Goal: Information Seeking & Learning: Learn about a topic

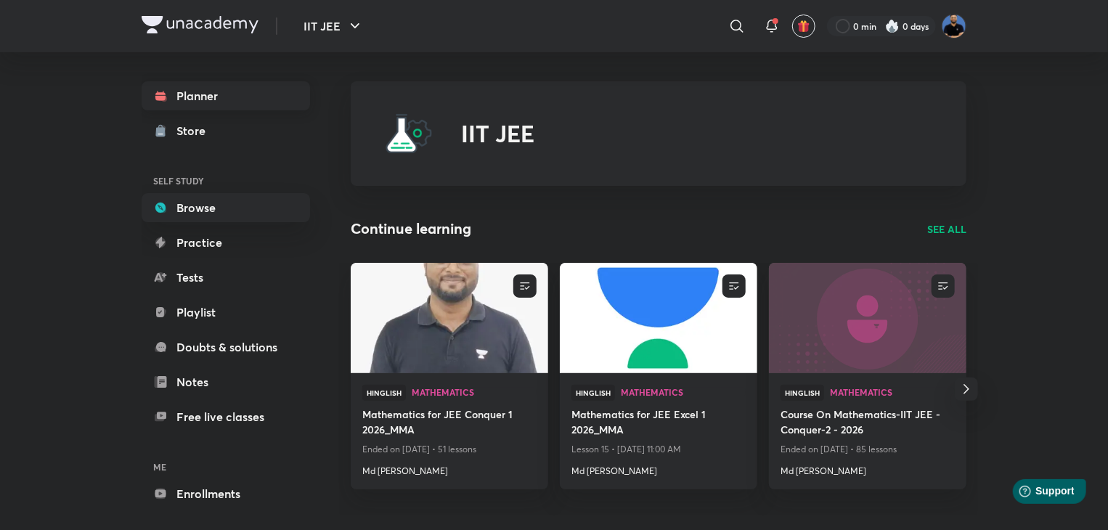
click at [182, 96] on link "Planner" at bounding box center [226, 95] width 168 height 29
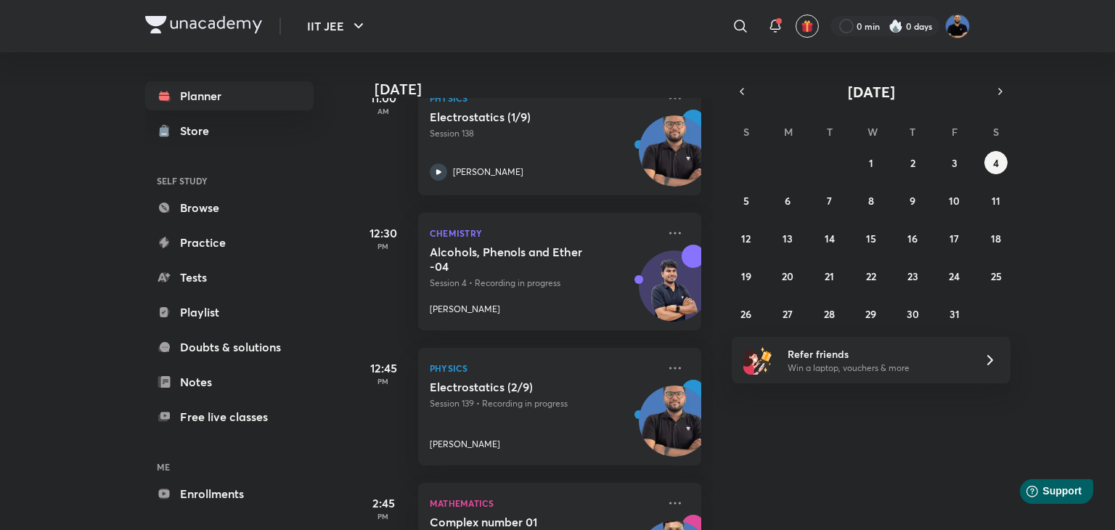
scroll to position [872, 0]
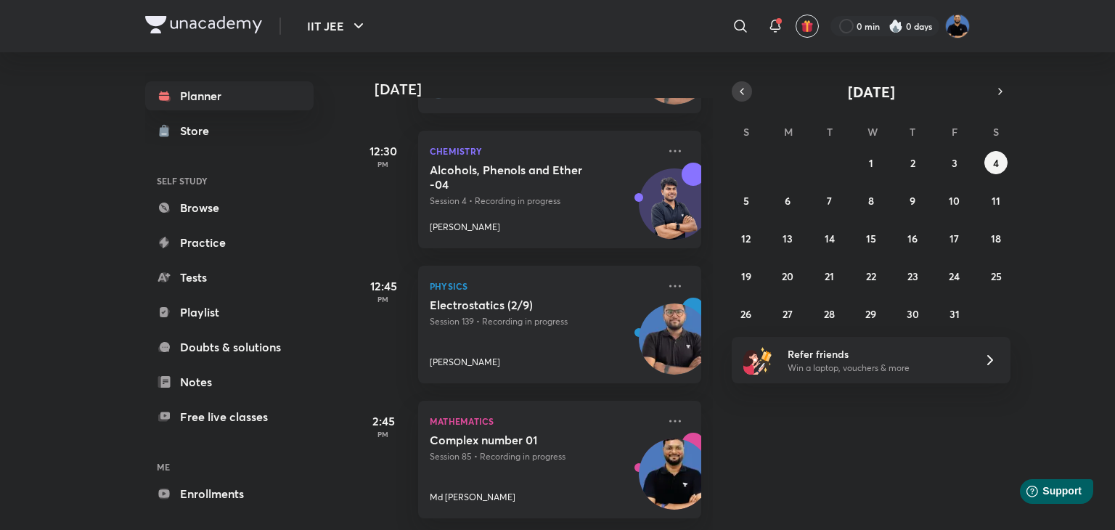
click at [747, 92] on icon "button" at bounding box center [742, 91] width 12 height 13
drag, startPoint x: 800, startPoint y: 168, endPoint x: 787, endPoint y: 164, distance: 12.9
click at [787, 164] on div "31 1 2 3 4 5 6 7 8 9 10 11 12 13 14 15 16 17 18 19 20 21 22 23 24 25 26 27 28 2…" at bounding box center [871, 238] width 279 height 174
click at [787, 164] on abbr "1" at bounding box center [788, 163] width 4 height 14
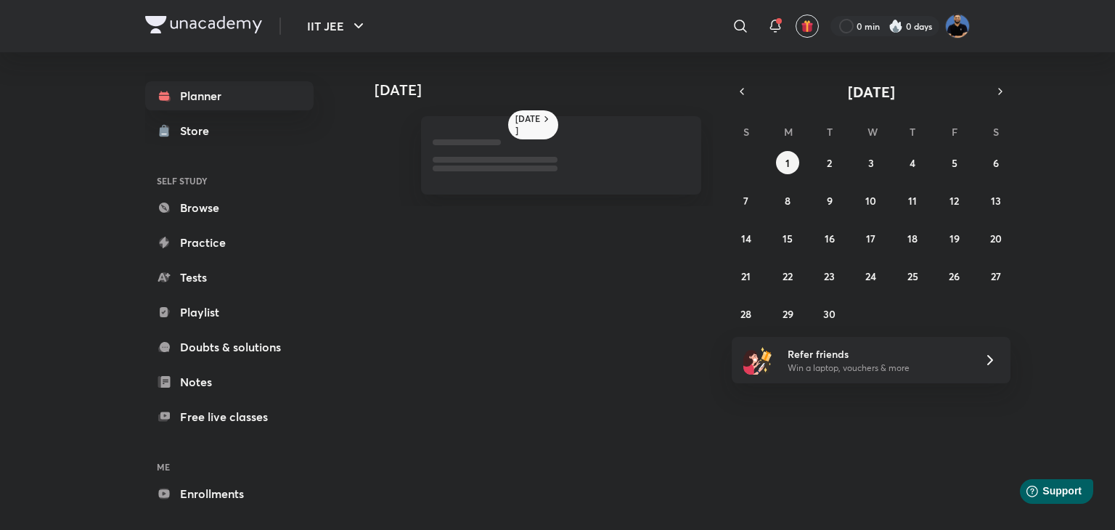
click at [787, 472] on div "[DATE] [DATE] [DATE] S M T W T F S 31 1 2 3 4 5 6 7 8 9 10 11 12 13 14 15 16 17…" at bounding box center [662, 285] width 616 height 466
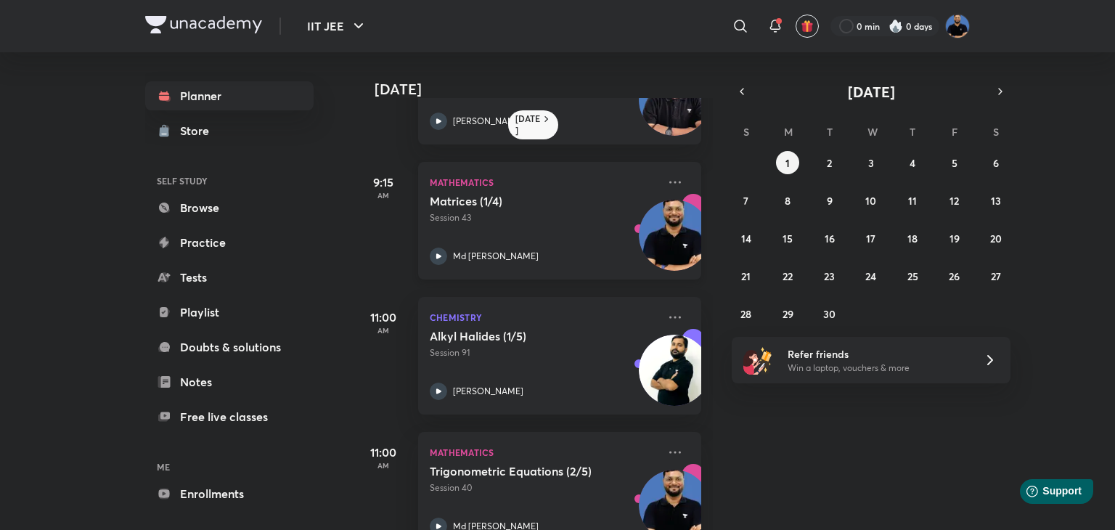
scroll to position [93, 0]
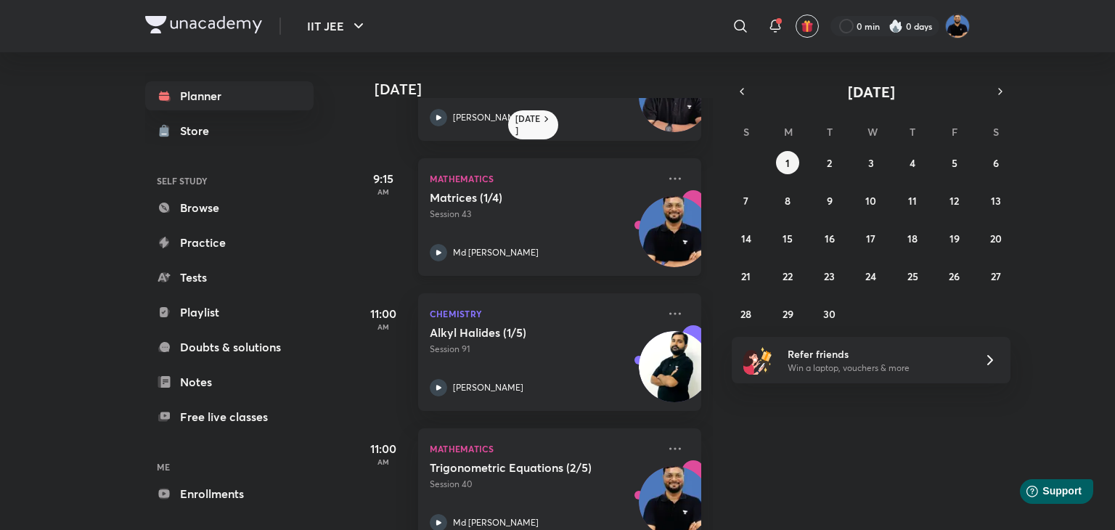
click at [436, 248] on icon at bounding box center [438, 252] width 17 height 17
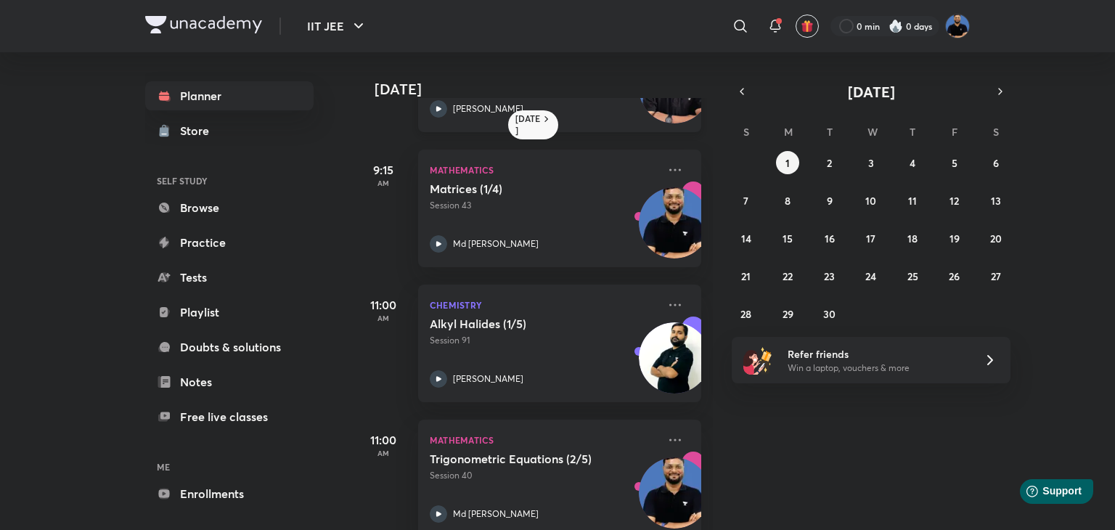
scroll to position [101, 0]
click at [833, 162] on button "2" at bounding box center [829, 162] width 23 height 23
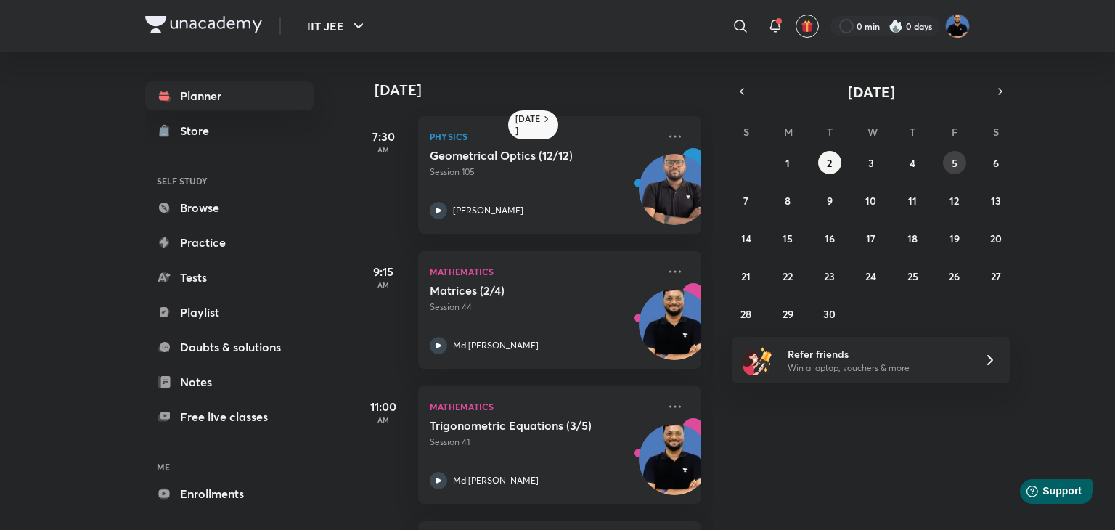
click at [954, 161] on abbr "5" at bounding box center [955, 163] width 6 height 14
click at [792, 200] on button "8" at bounding box center [787, 200] width 23 height 23
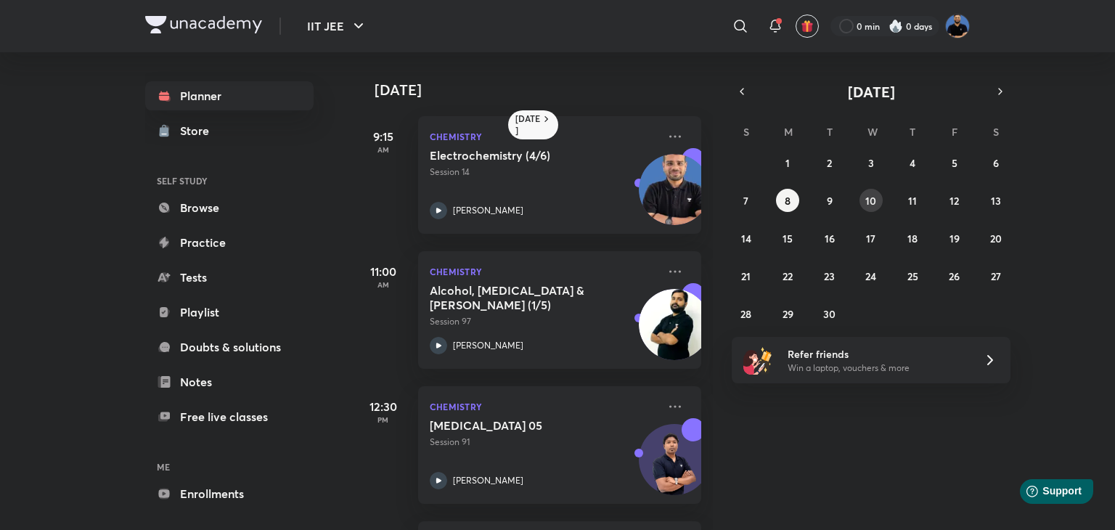
click at [869, 204] on abbr "10" at bounding box center [871, 201] width 11 height 14
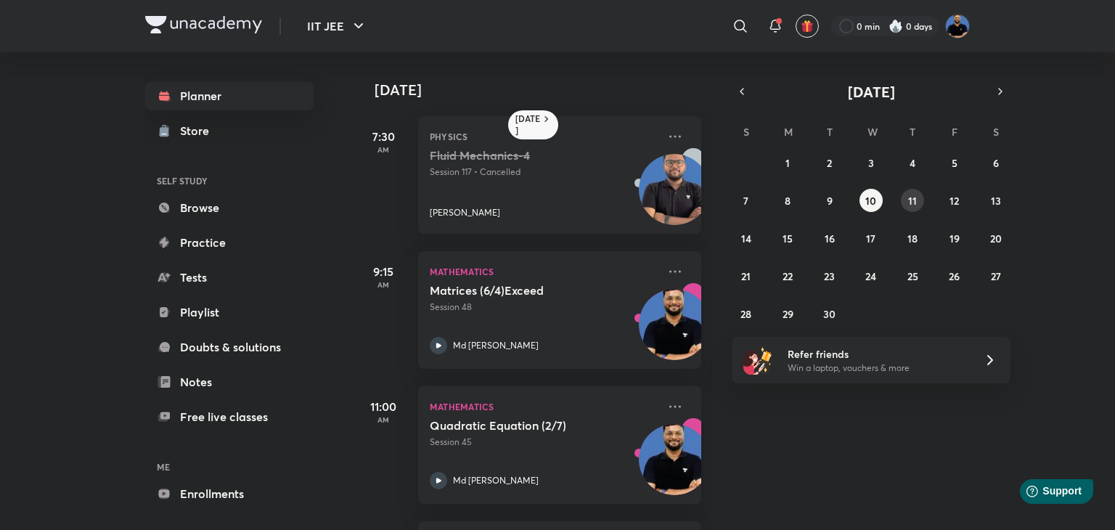
click at [909, 195] on abbr "11" at bounding box center [913, 201] width 9 height 14
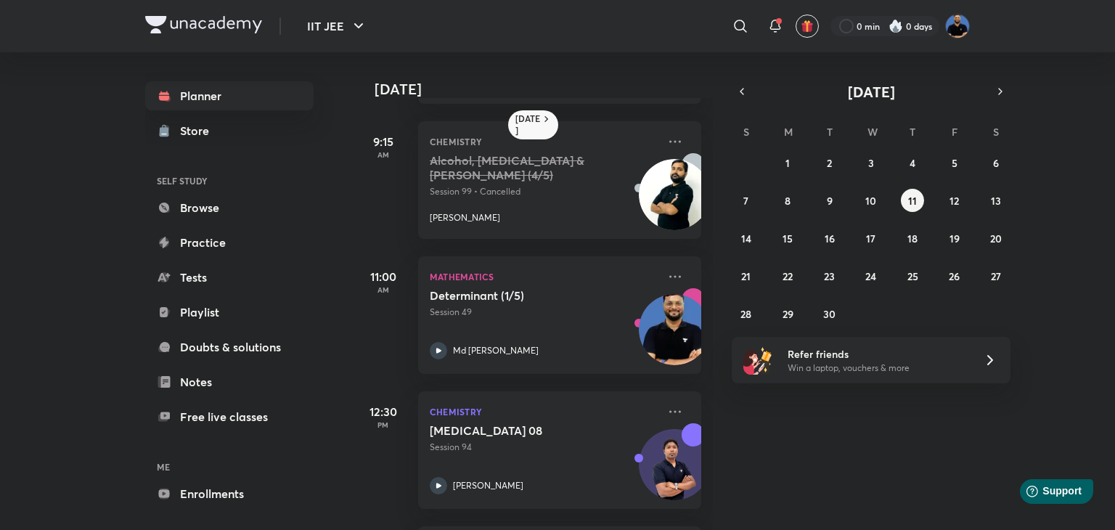
scroll to position [129, 0]
click at [866, 237] on button "17" at bounding box center [871, 238] width 23 height 23
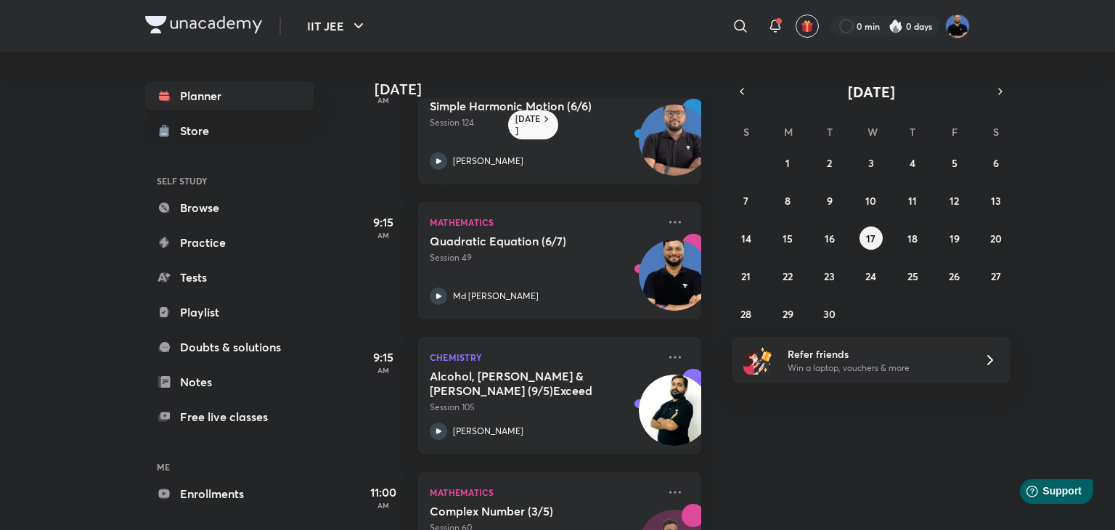
scroll to position [0, 0]
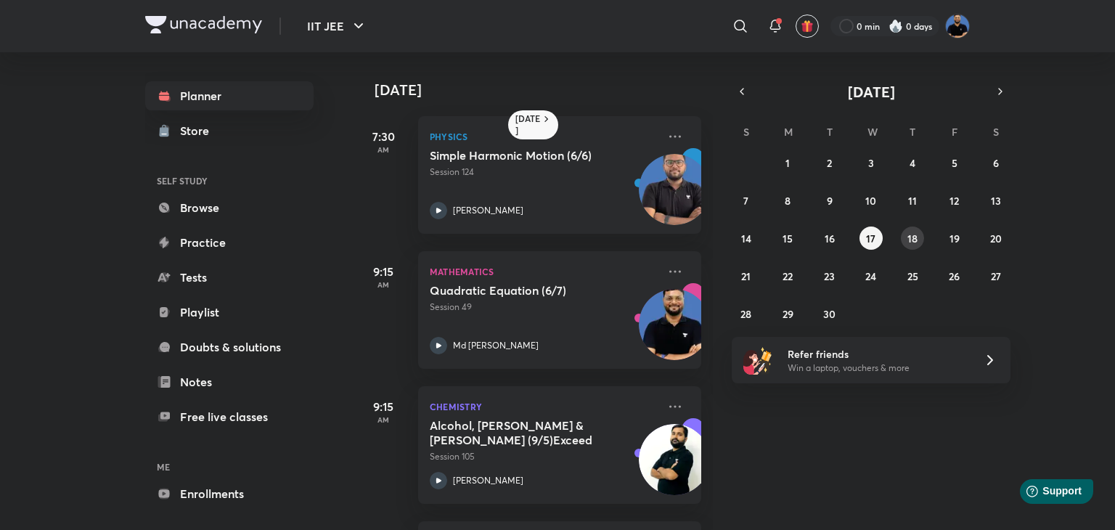
click at [911, 227] on button "18" at bounding box center [912, 238] width 23 height 23
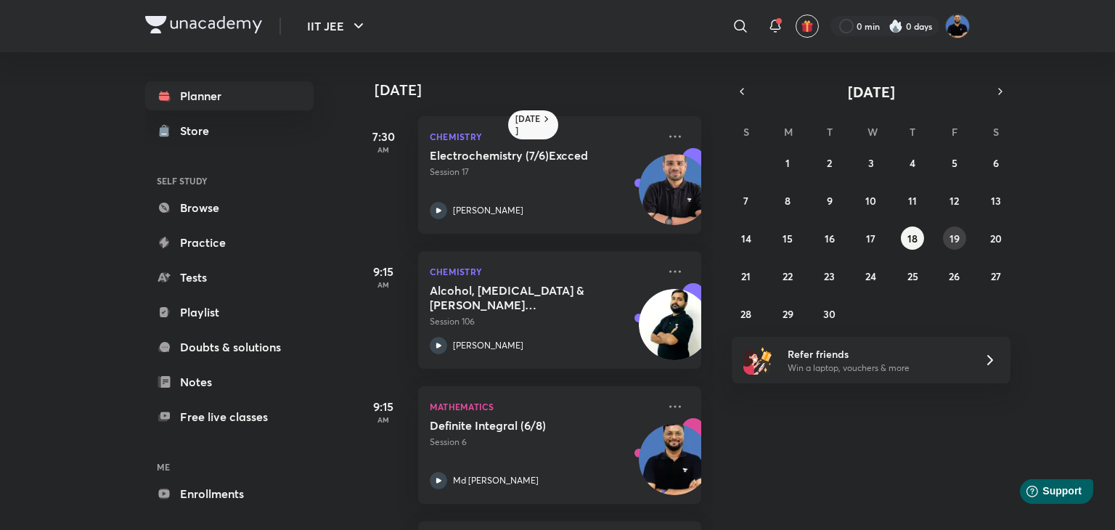
click at [953, 237] on abbr "19" at bounding box center [955, 239] width 10 height 14
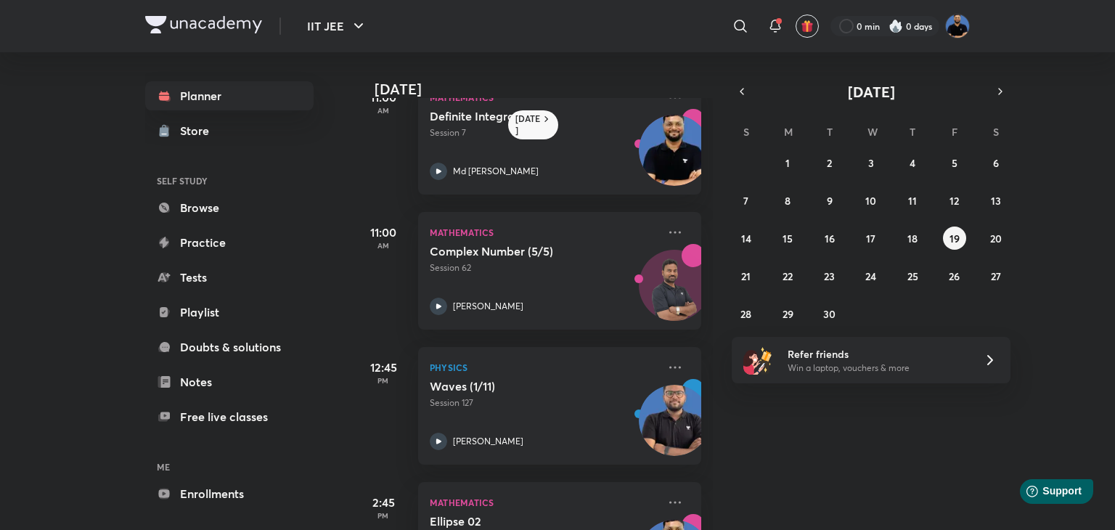
scroll to position [537, 0]
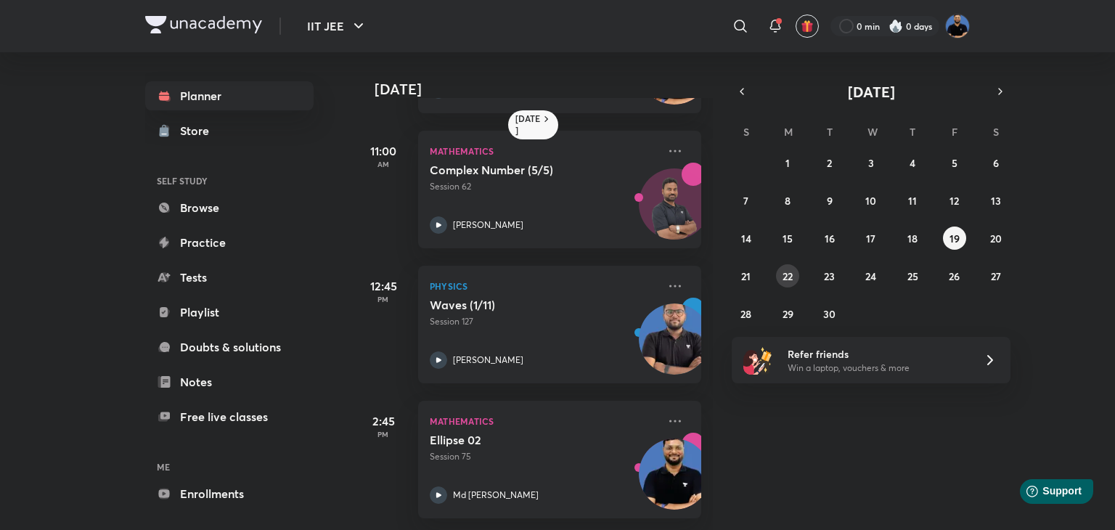
click at [784, 284] on button "22" at bounding box center [787, 275] width 23 height 23
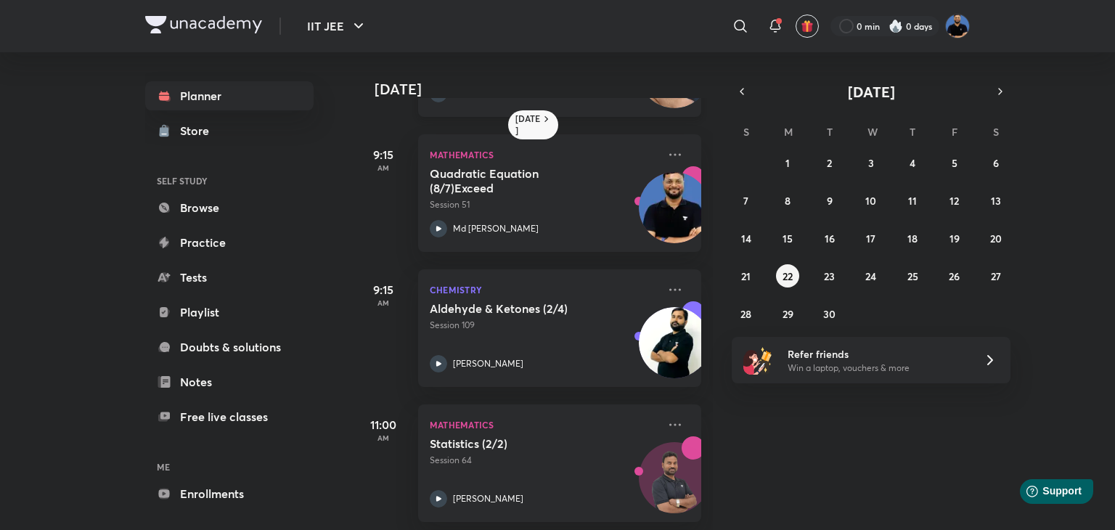
scroll to position [672, 0]
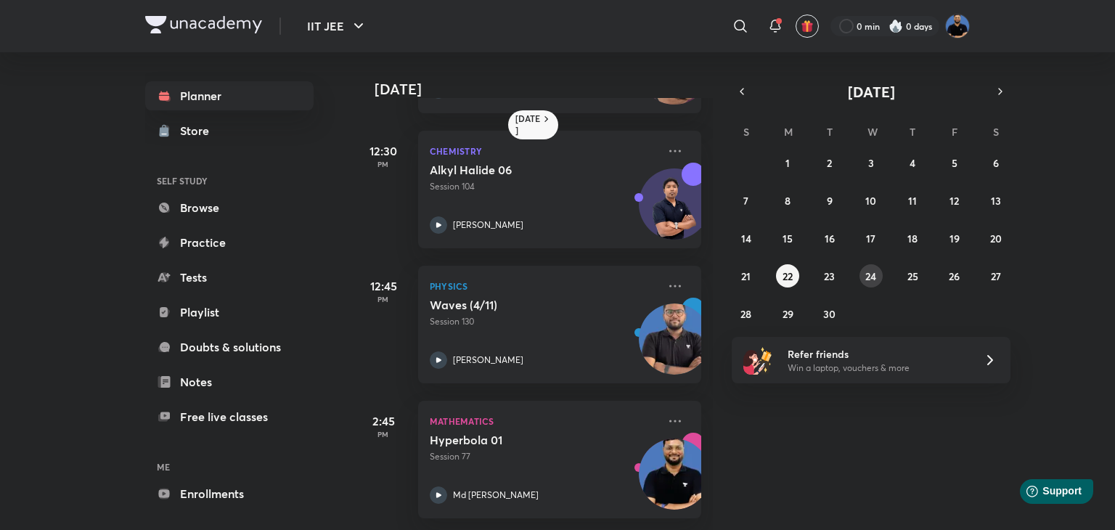
click at [864, 271] on button "24" at bounding box center [871, 275] width 23 height 23
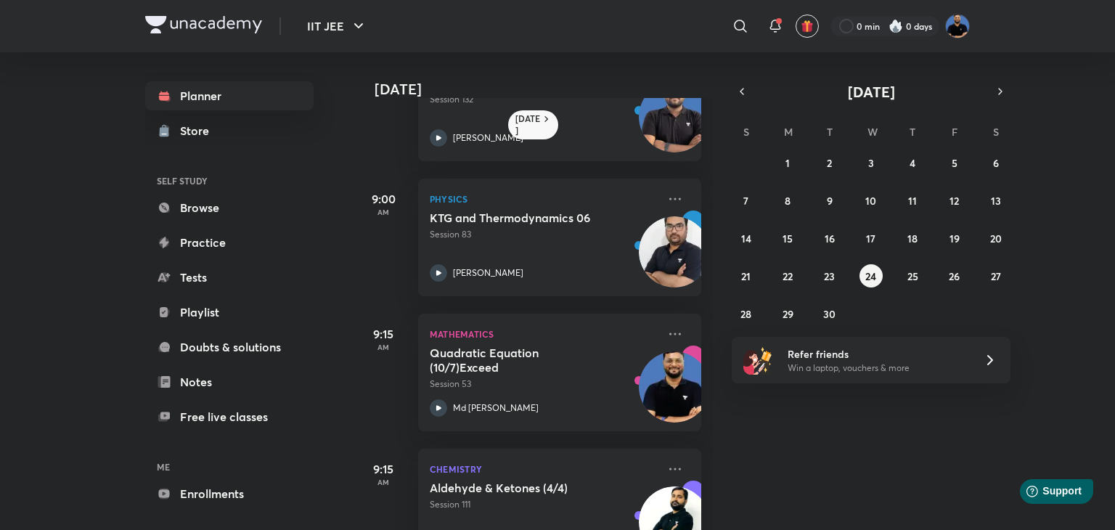
scroll to position [0, 0]
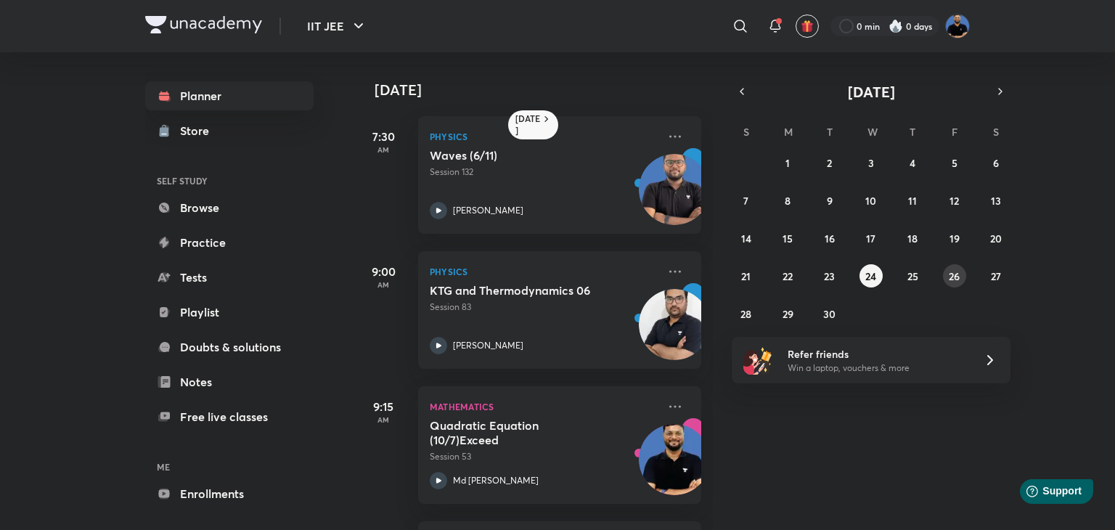
click at [958, 276] on abbr "26" at bounding box center [954, 276] width 11 height 14
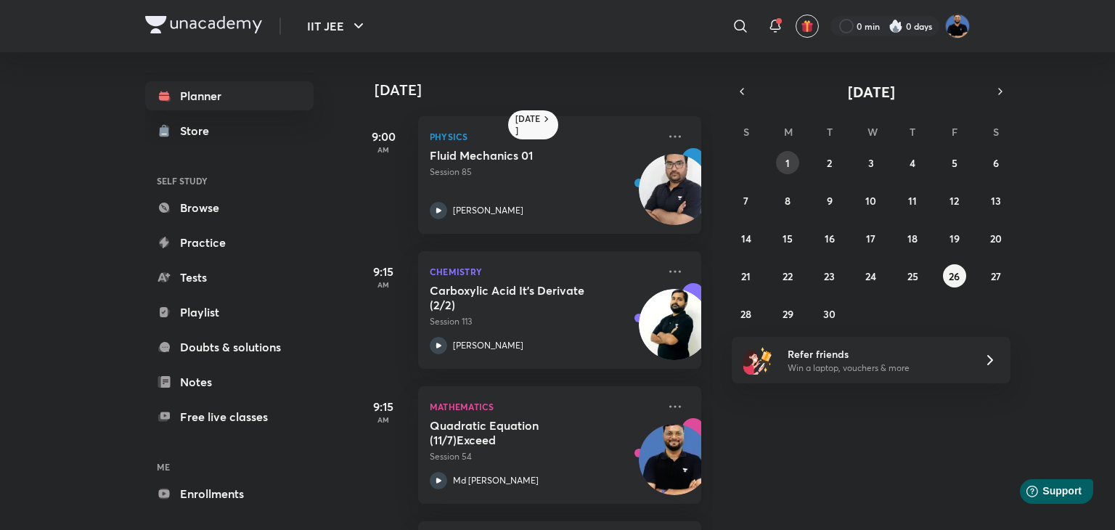
click at [785, 153] on button "1" at bounding box center [787, 162] width 23 height 23
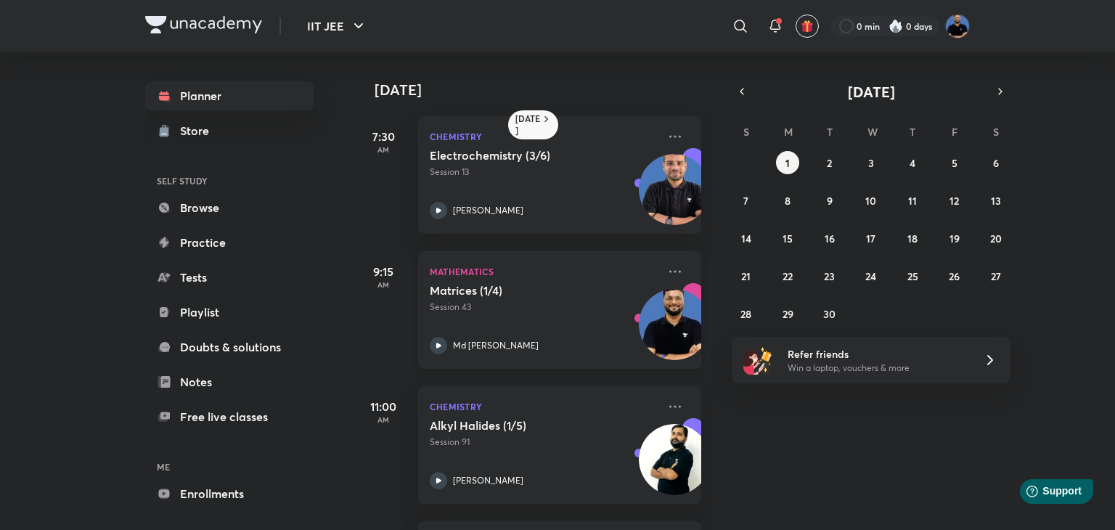
click at [438, 345] on icon at bounding box center [438, 345] width 5 height 5
click at [828, 161] on abbr "2" at bounding box center [829, 163] width 5 height 14
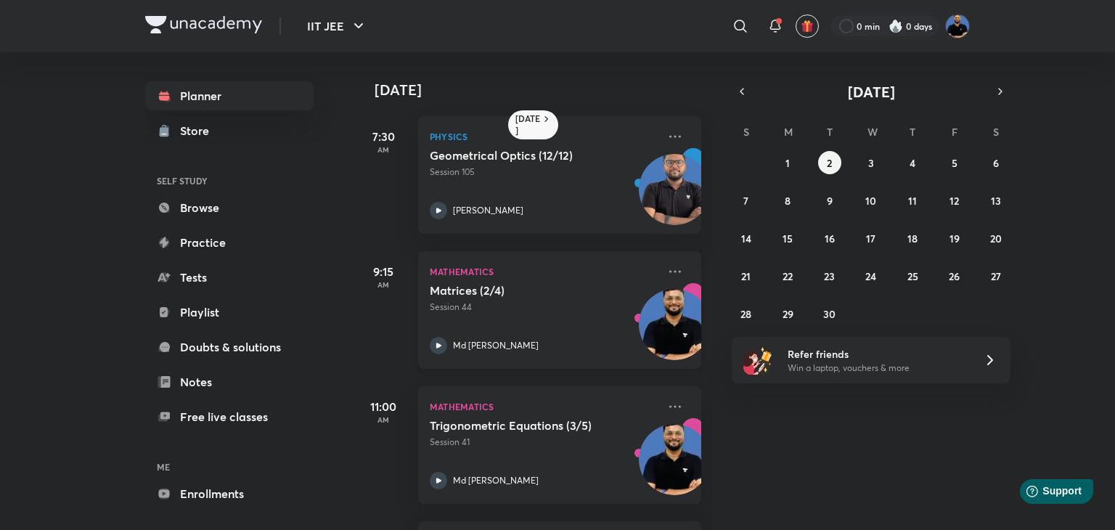
click at [436, 344] on icon at bounding box center [438, 345] width 17 height 17
